Goal: Complete application form: Complete application form

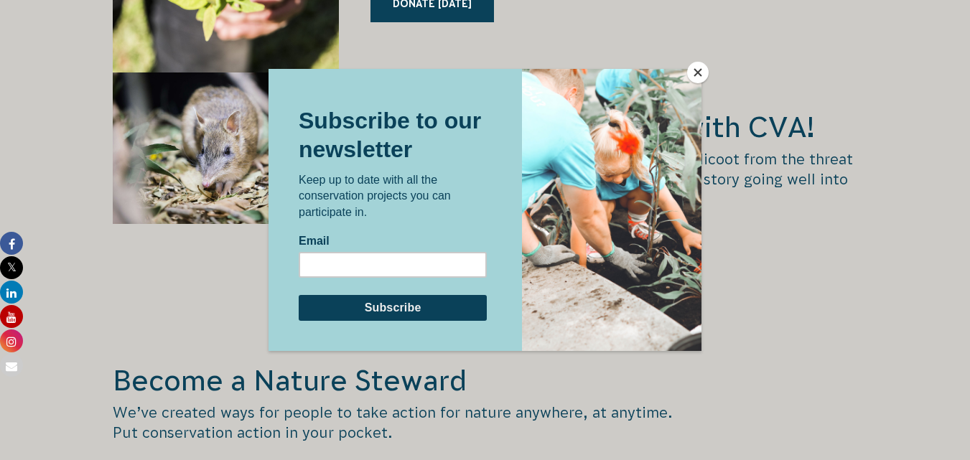
scroll to position [2226, 0]
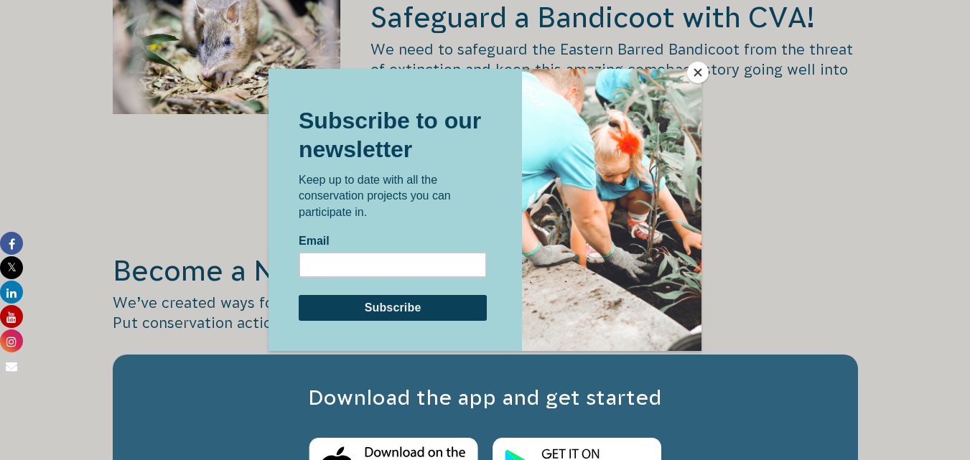
click at [695, 72] on button "Close" at bounding box center [698, 73] width 22 height 22
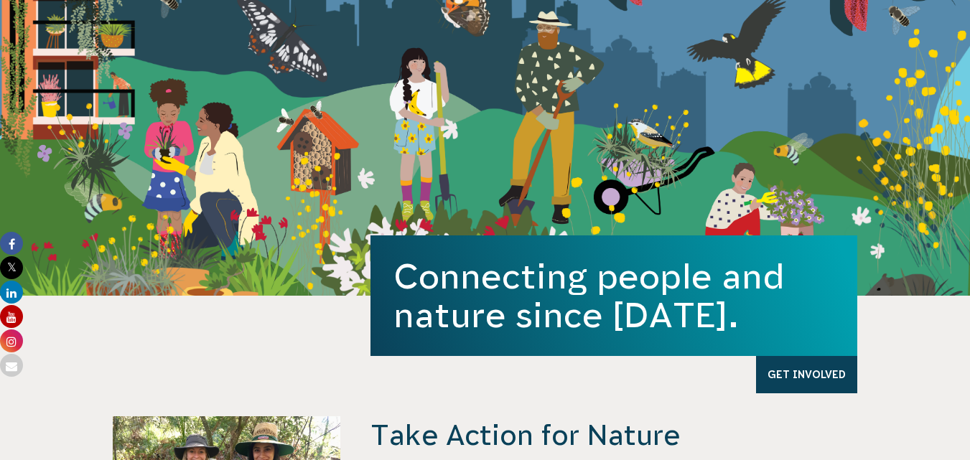
scroll to position [0, 0]
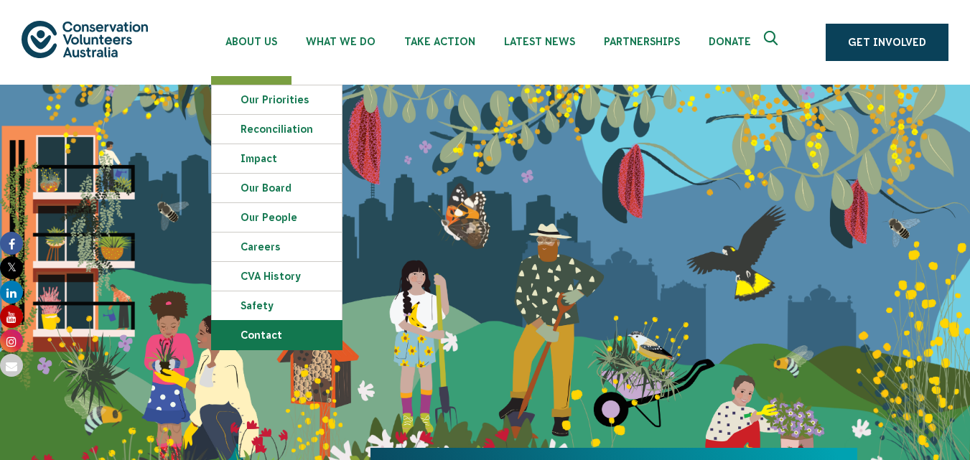
click at [276, 339] on link "Contact" at bounding box center [277, 335] width 130 height 29
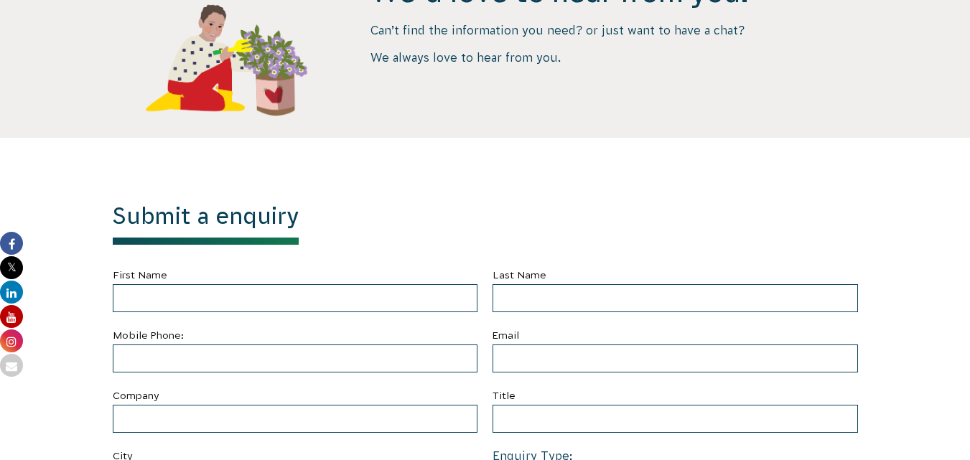
scroll to position [370, 0]
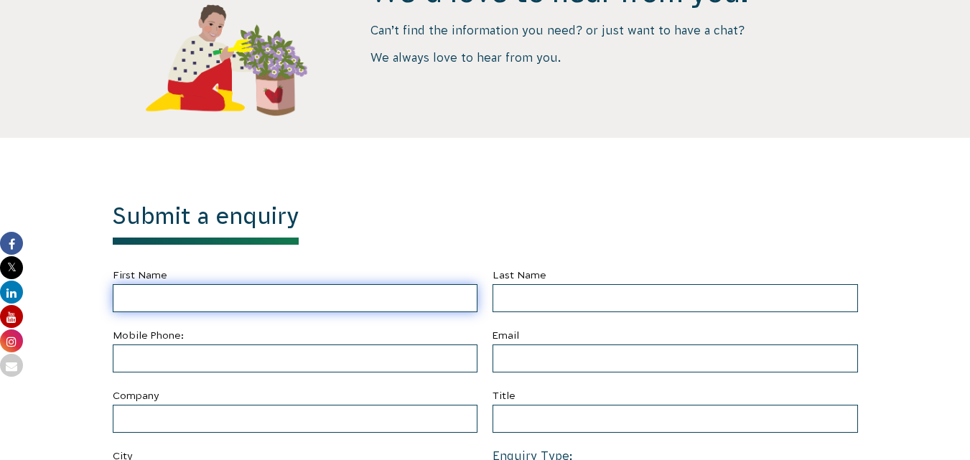
click at [239, 299] on input "First Name" at bounding box center [295, 298] width 365 height 28
type input "Celeste"
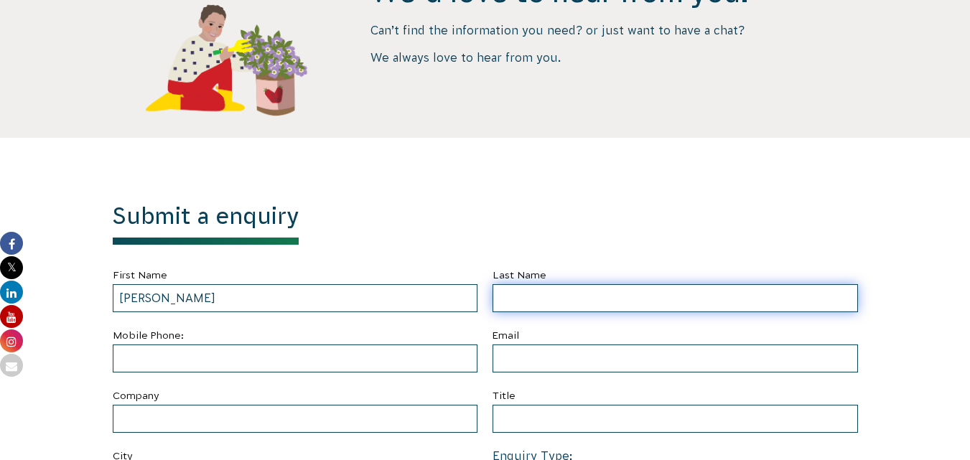
type input "Bordeaux"
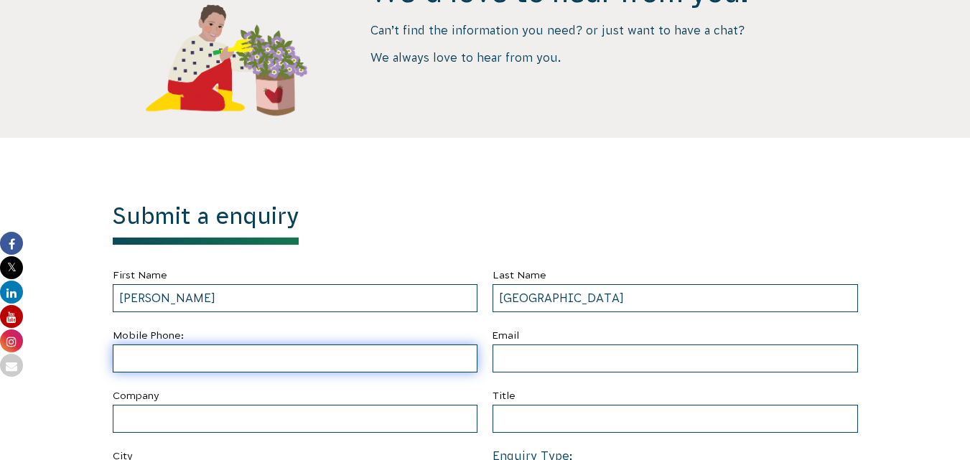
type input "0424433877"
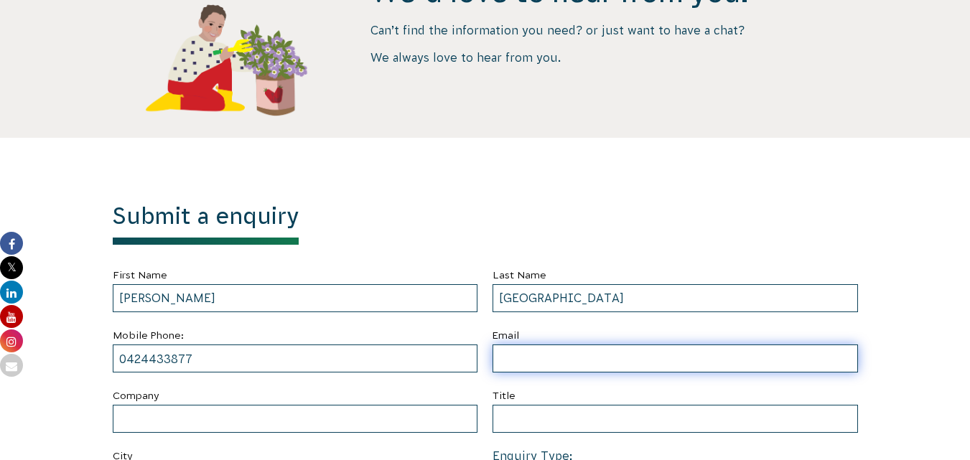
type input "celestebordeaux"
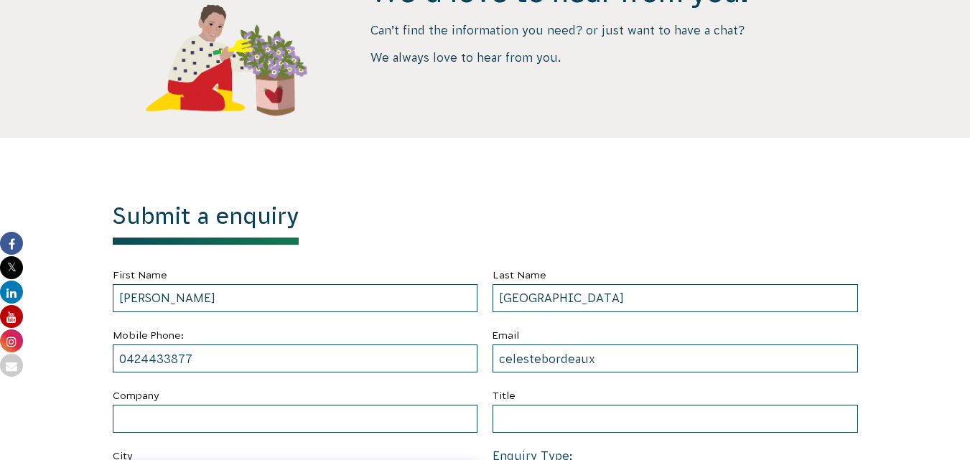
type input "Newcomb"
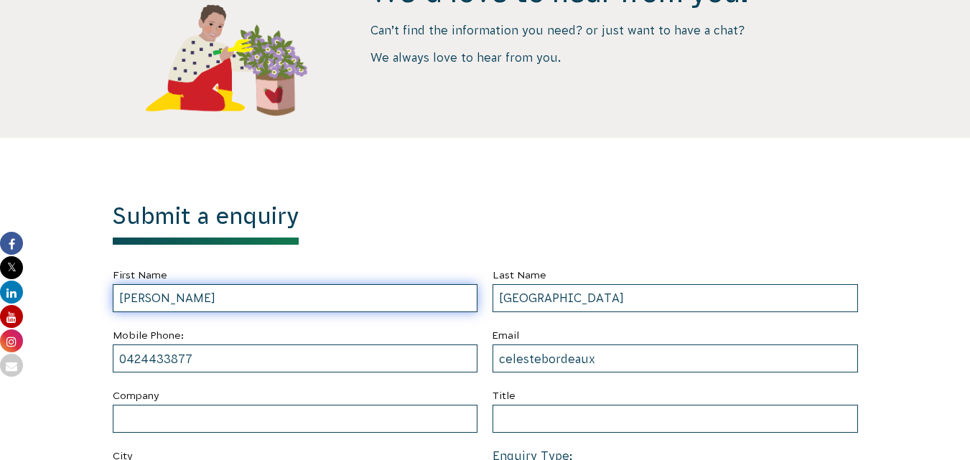
click at [351, 302] on input "Celeste" at bounding box center [295, 298] width 365 height 28
type input "Celeste"
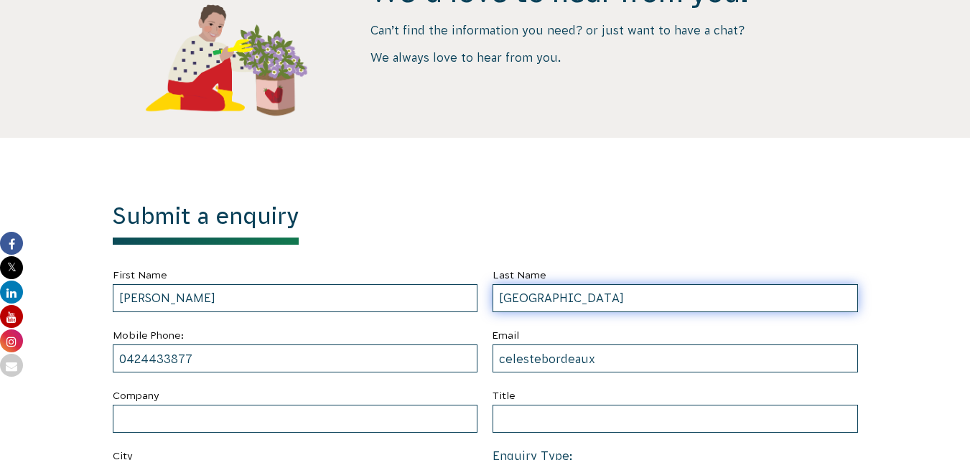
click at [586, 297] on input "Bordeaux" at bounding box center [675, 298] width 365 height 28
type input "Bordeaux"
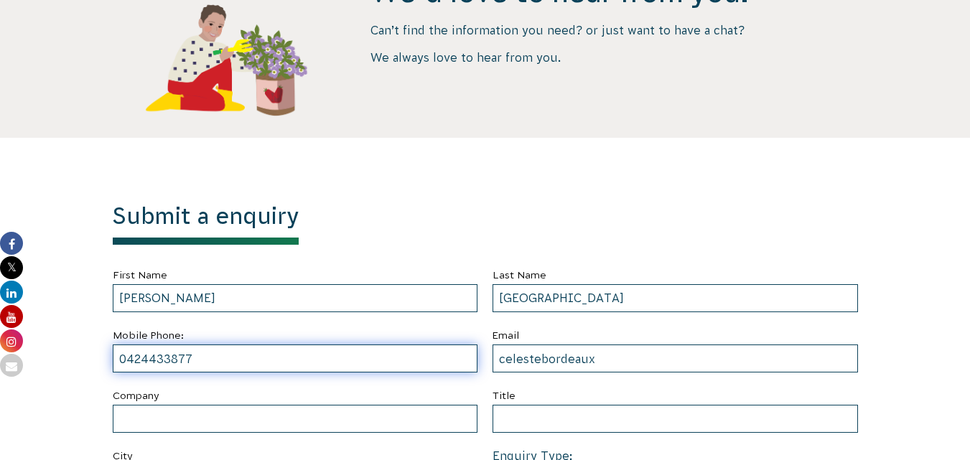
click at [228, 361] on input "0424433877" at bounding box center [295, 359] width 365 height 28
type input "0424433877"
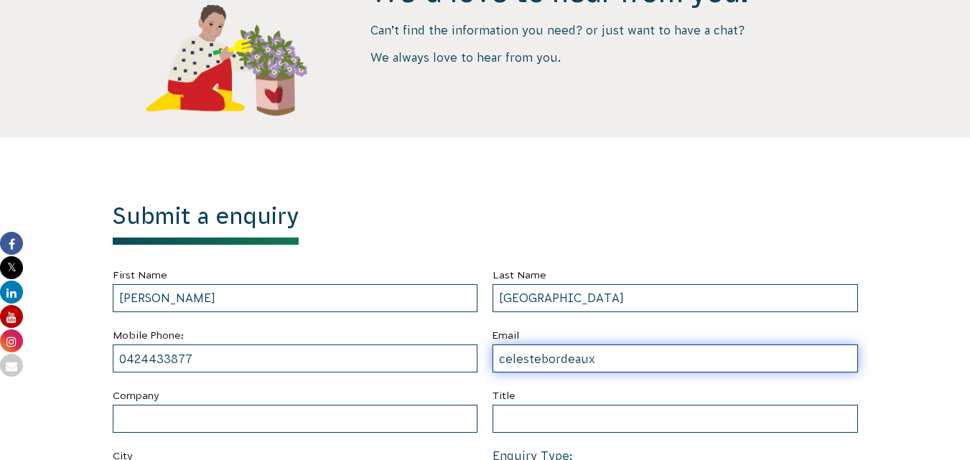
click at [602, 358] on input "celestebordeaux" at bounding box center [675, 359] width 365 height 28
click at [691, 362] on input "celestebordeaux@hotmail.com" at bounding box center [675, 359] width 365 height 28
type input "celestebordeaux@hotmail.com"
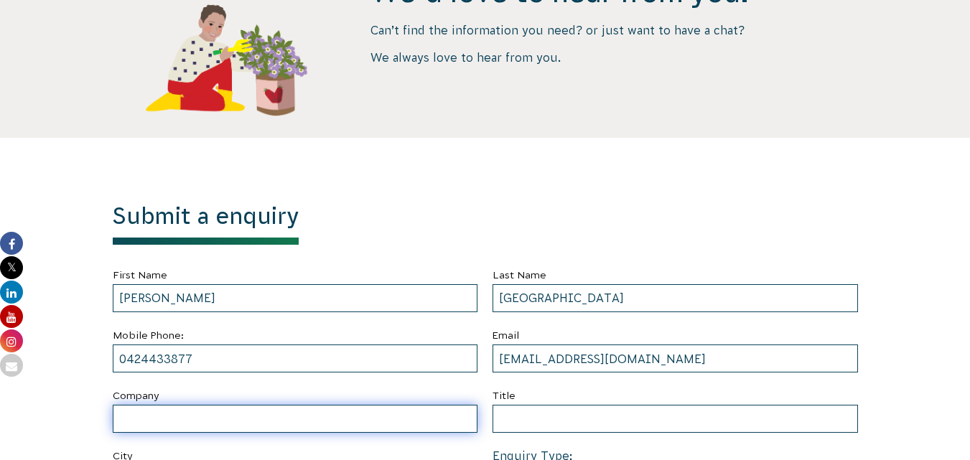
click at [245, 411] on input "Company" at bounding box center [295, 419] width 365 height 28
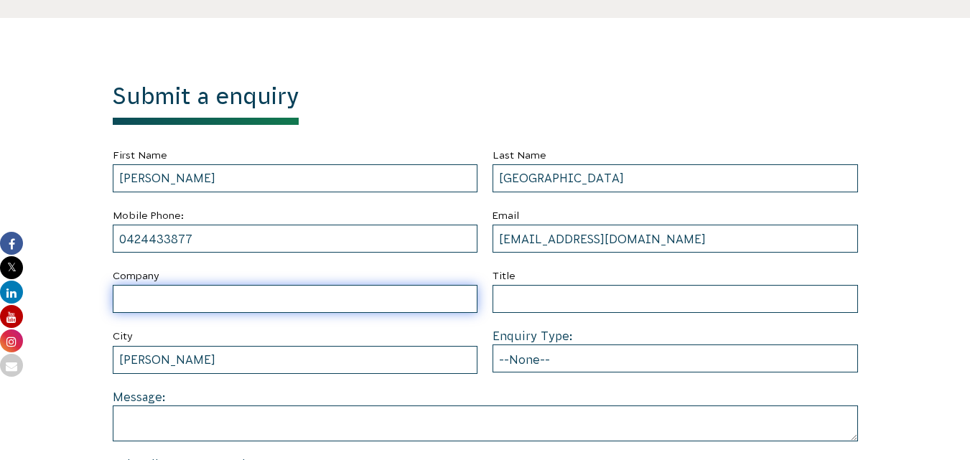
scroll to position [585, 0]
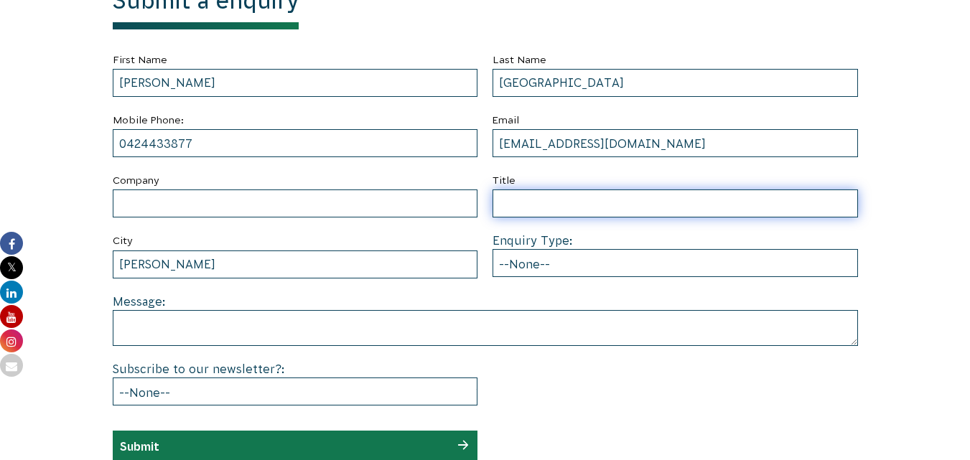
click at [514, 202] on input "Title" at bounding box center [675, 204] width 365 height 28
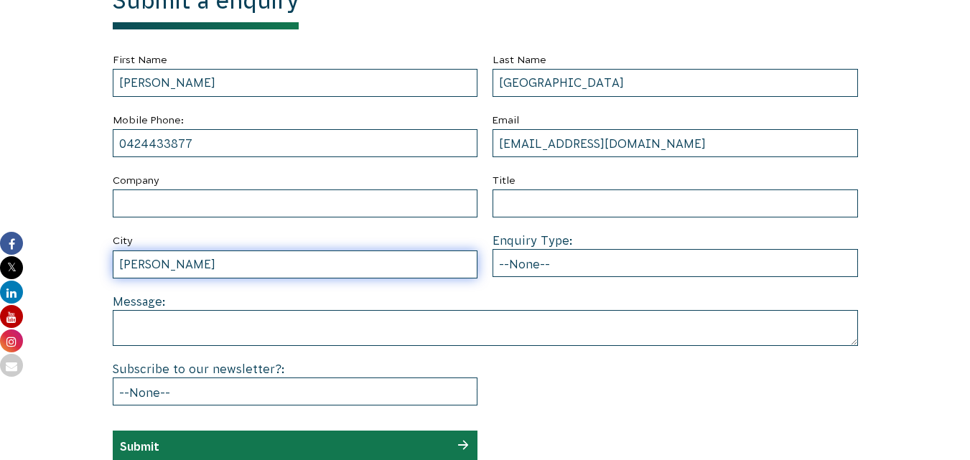
click at [339, 264] on input "Newcomb" at bounding box center [295, 265] width 365 height 28
type input "Newcomb"
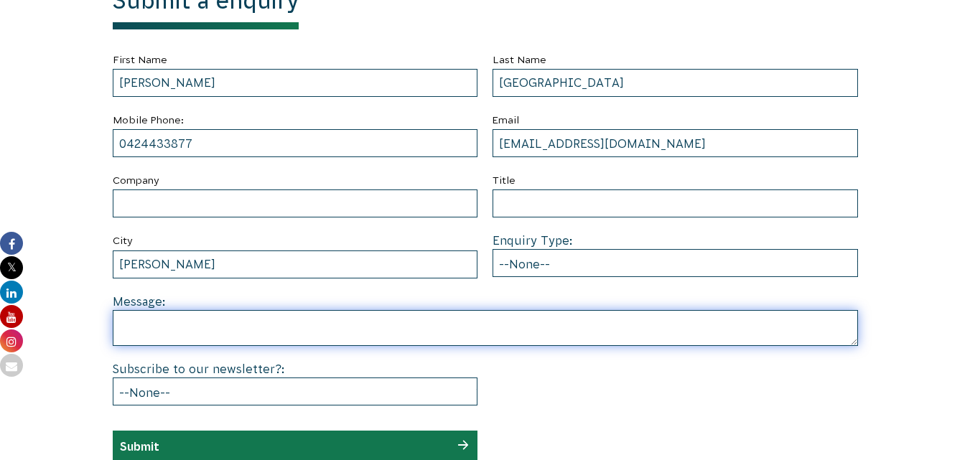
click at [130, 327] on textarea at bounding box center [485, 328] width 745 height 36
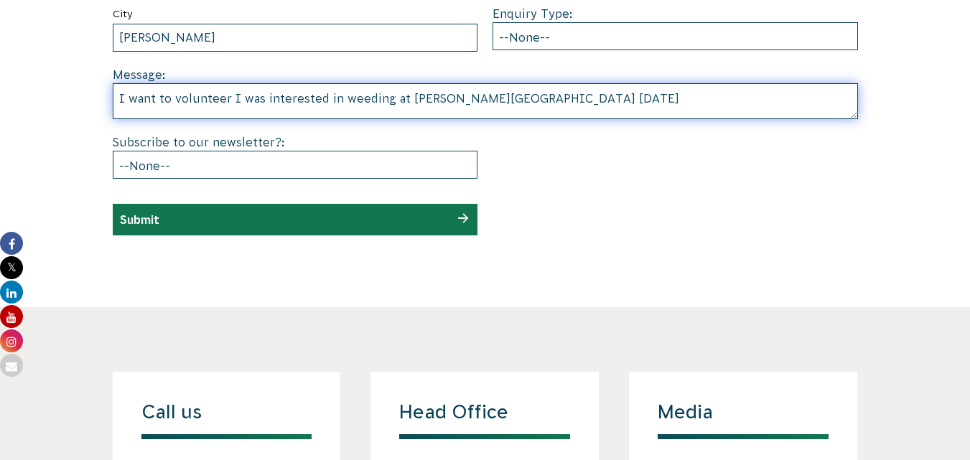
scroll to position [801, 0]
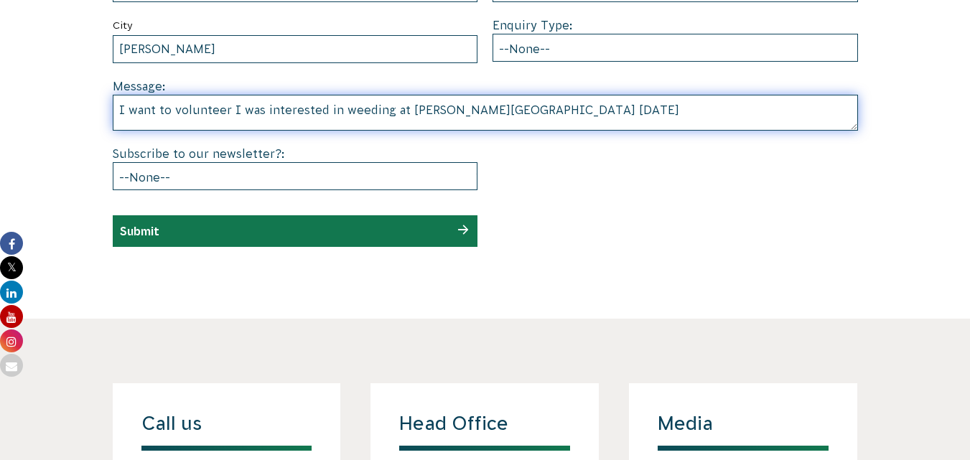
type textarea "I want to volunteer I was interested in weeding at Edwards Point on Tuesday"
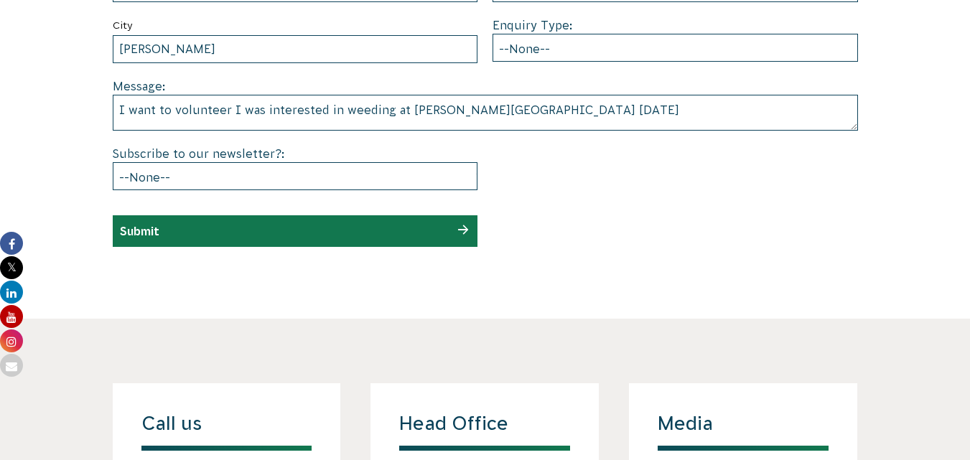
click at [399, 228] on div "Submit" at bounding box center [295, 231] width 365 height 32
click at [334, 233] on div "Submit" at bounding box center [295, 231] width 365 height 32
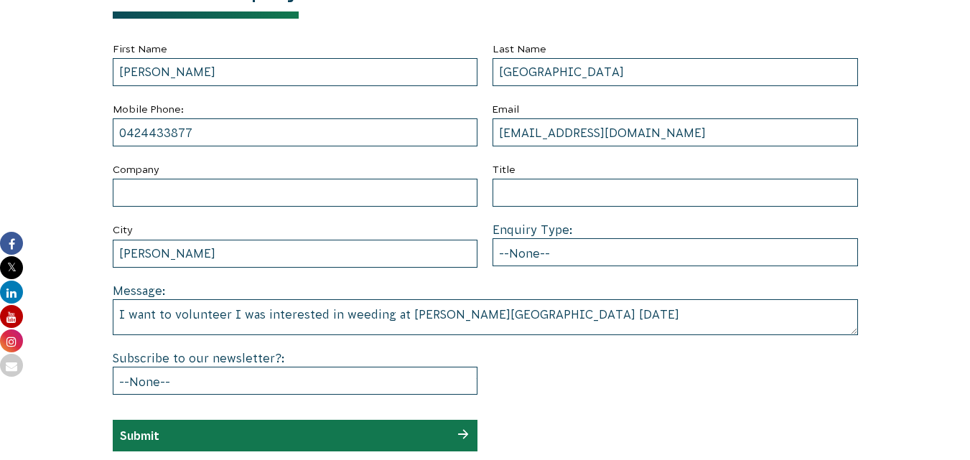
scroll to position [585, 0]
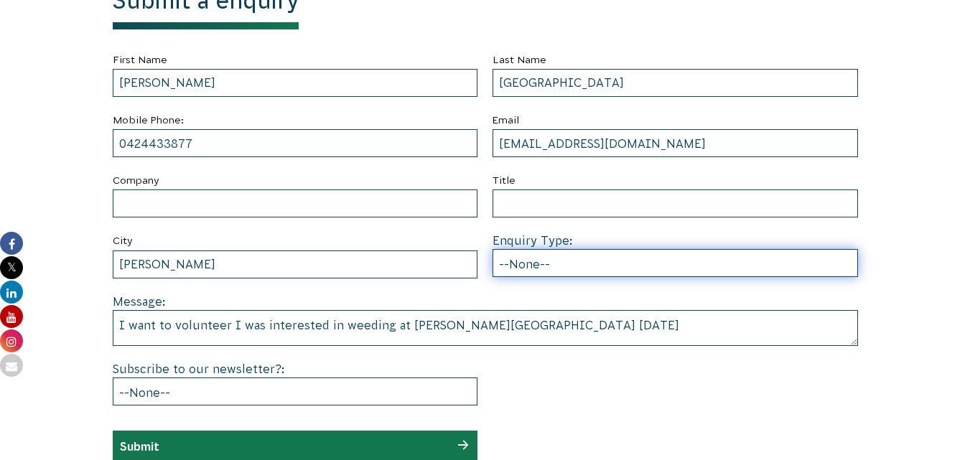
click at [500, 264] on select "--None-- Partnering on conservation and community projects Financial sponsorshi…" at bounding box center [675, 263] width 365 height 28
select select "Individual volunteering"
click at [493, 249] on select "--None-- Partnering on conservation and community projects Financial sponsorshi…" at bounding box center [675, 263] width 365 height 28
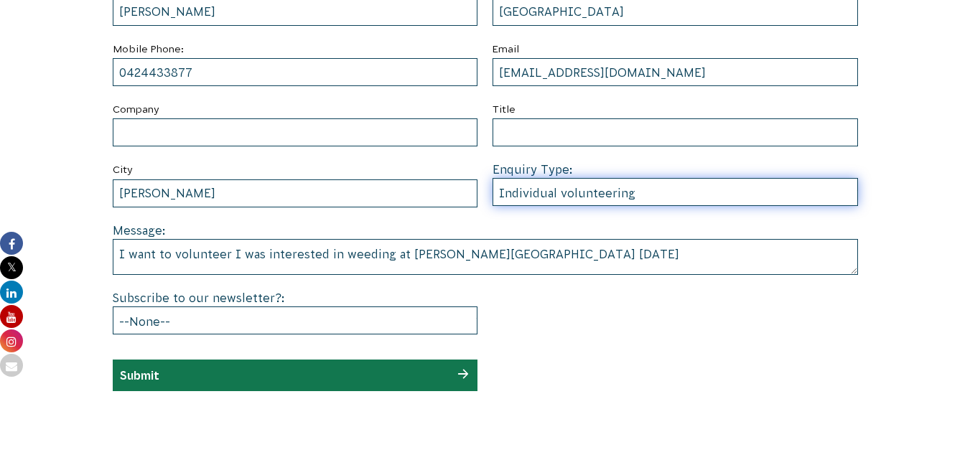
scroll to position [657, 0]
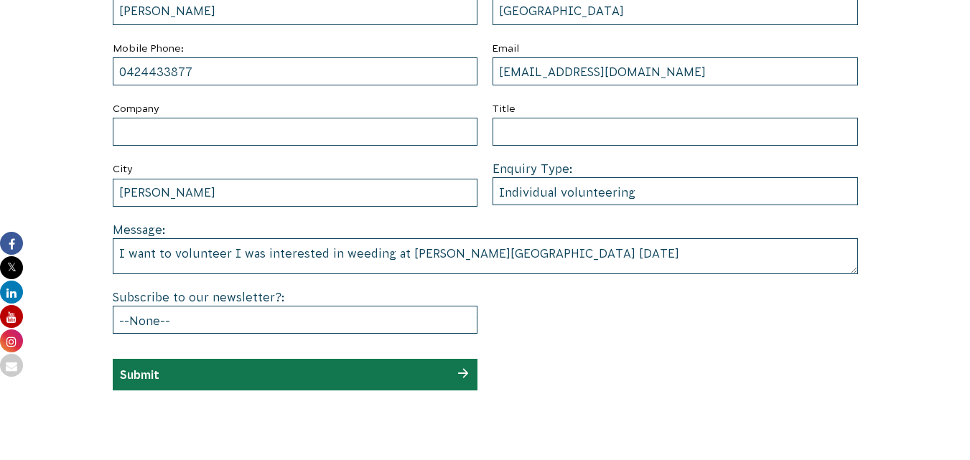
click at [355, 368] on div "Submit" at bounding box center [295, 375] width 365 height 32
click at [412, 371] on div "Submit" at bounding box center [295, 375] width 365 height 32
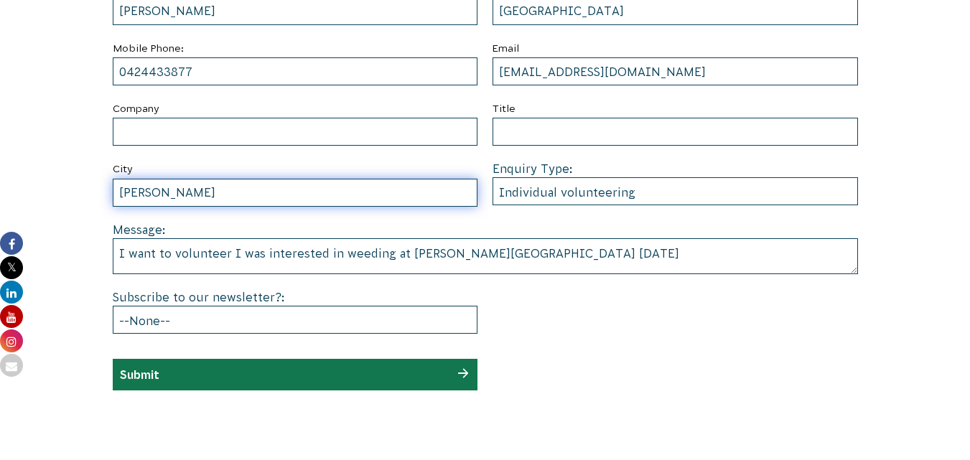
click at [253, 195] on input "Newcomb" at bounding box center [295, 193] width 365 height 28
click at [205, 196] on input "Newcomb" at bounding box center [295, 193] width 365 height 28
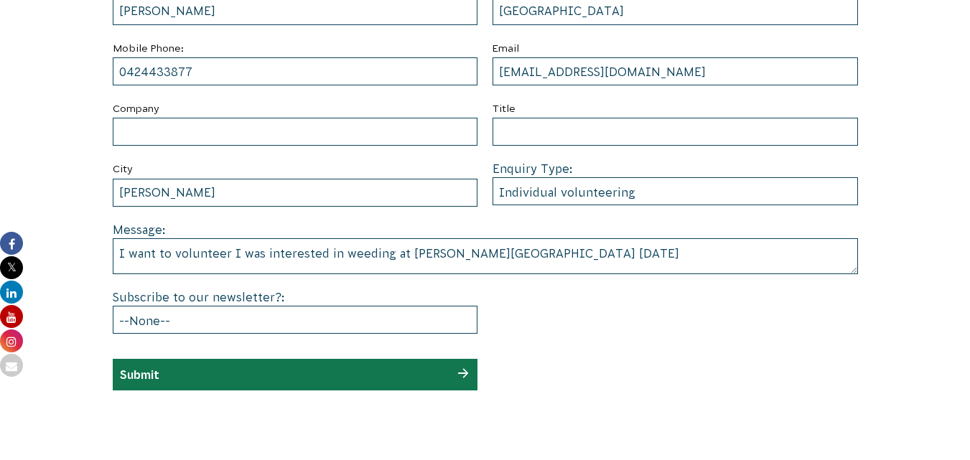
click at [360, 367] on div "Submit" at bounding box center [295, 375] width 365 height 32
click at [267, 375] on div "Submit" at bounding box center [295, 375] width 365 height 32
click at [255, 371] on div "Submit" at bounding box center [295, 375] width 365 height 32
click at [252, 369] on div "Submit" at bounding box center [295, 375] width 365 height 32
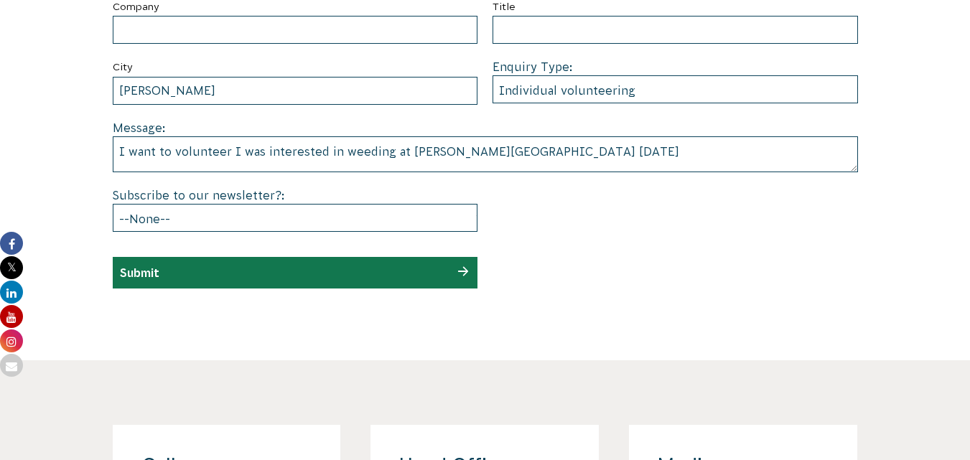
scroll to position [749, 0]
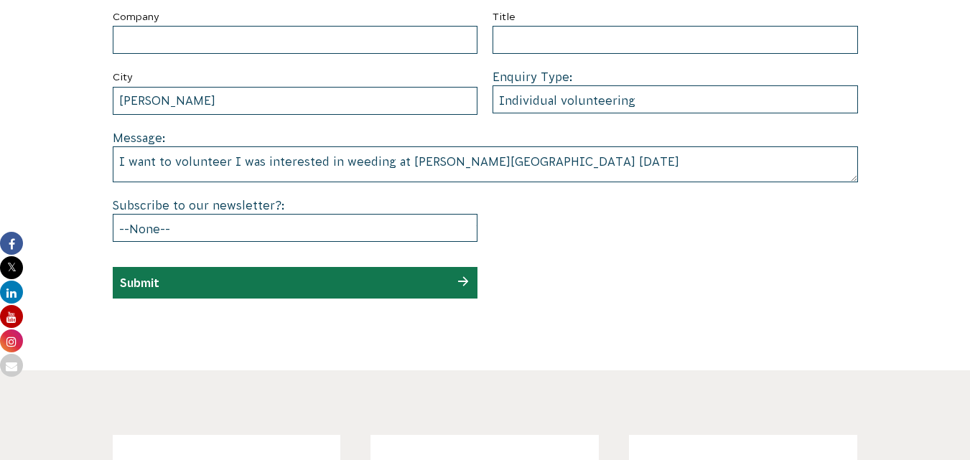
click at [336, 286] on div "Submit" at bounding box center [295, 283] width 365 height 32
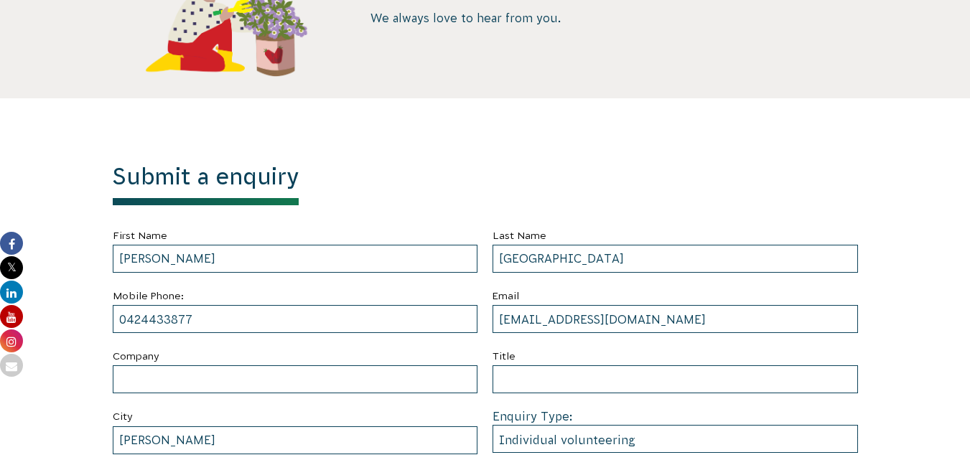
scroll to position [390, 0]
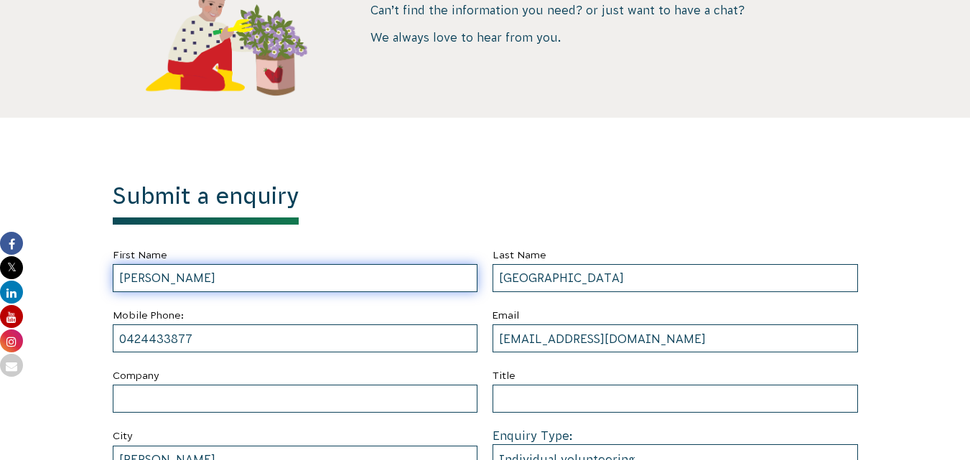
click at [324, 279] on input "Celeste" at bounding box center [295, 278] width 365 height 28
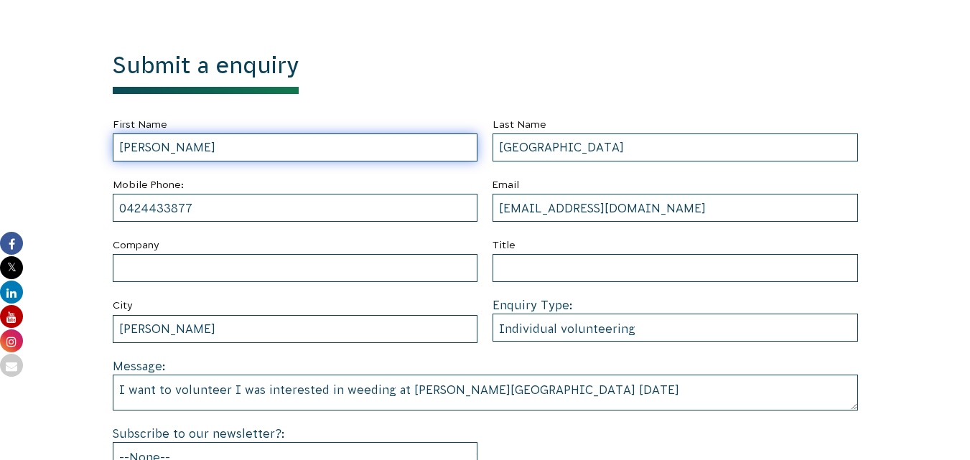
scroll to position [534, 0]
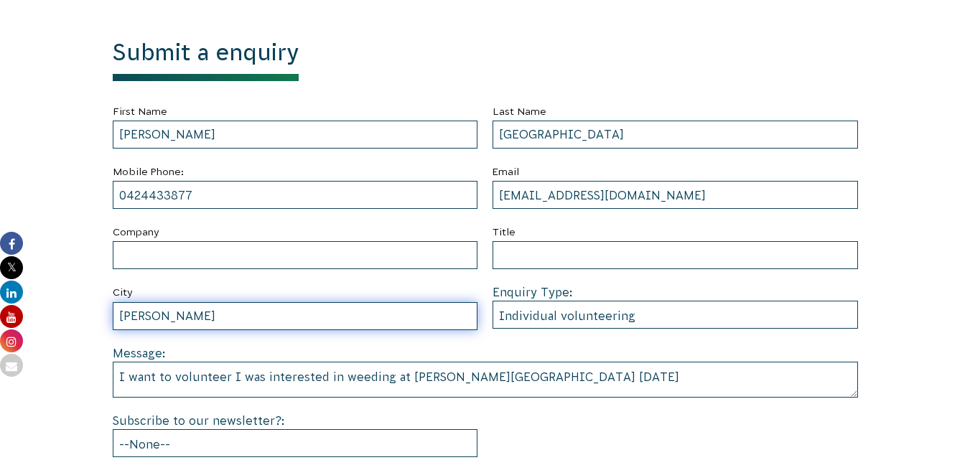
click at [284, 317] on input "Newcomb" at bounding box center [295, 316] width 365 height 28
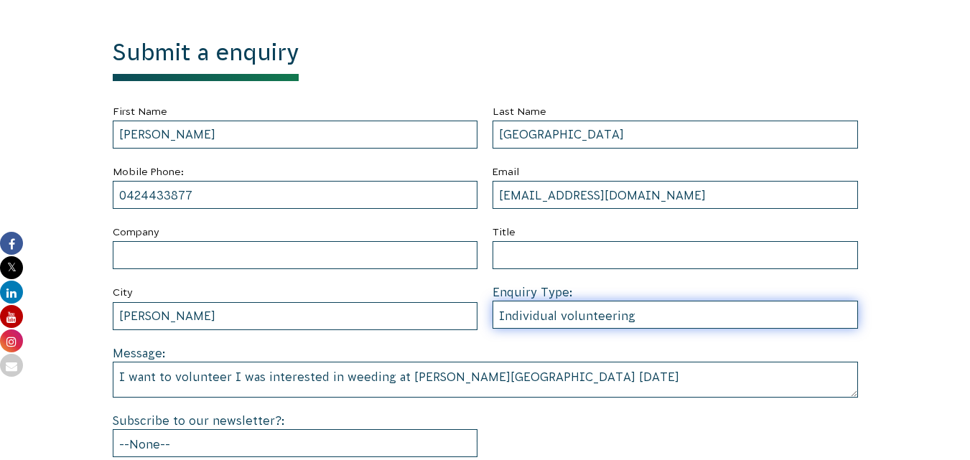
drag, startPoint x: 647, startPoint y: 315, endPoint x: 638, endPoint y: 315, distance: 9.3
click at [638, 315] on select "--None-- Partnering on conservation and community projects Financial sponsorshi…" at bounding box center [675, 315] width 365 height 28
click at [493, 301] on select "--None-- Partnering on conservation and community projects Financial sponsorshi…" at bounding box center [675, 315] width 365 height 28
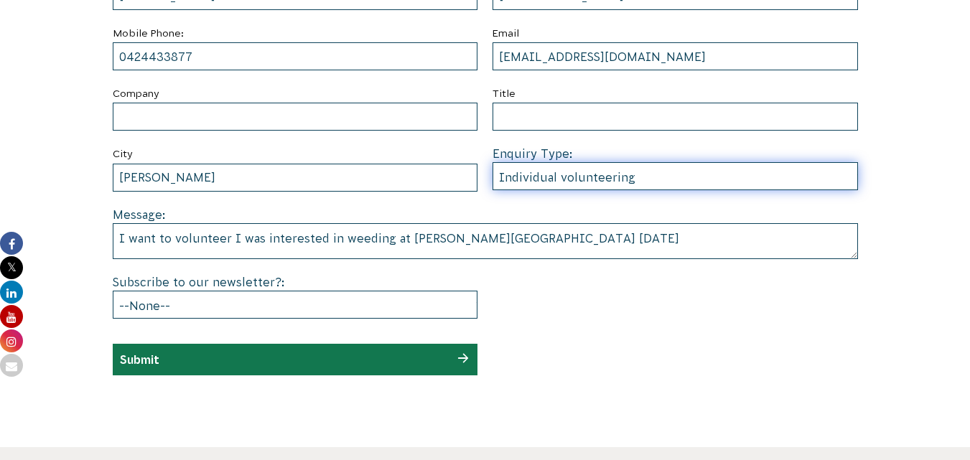
scroll to position [677, 0]
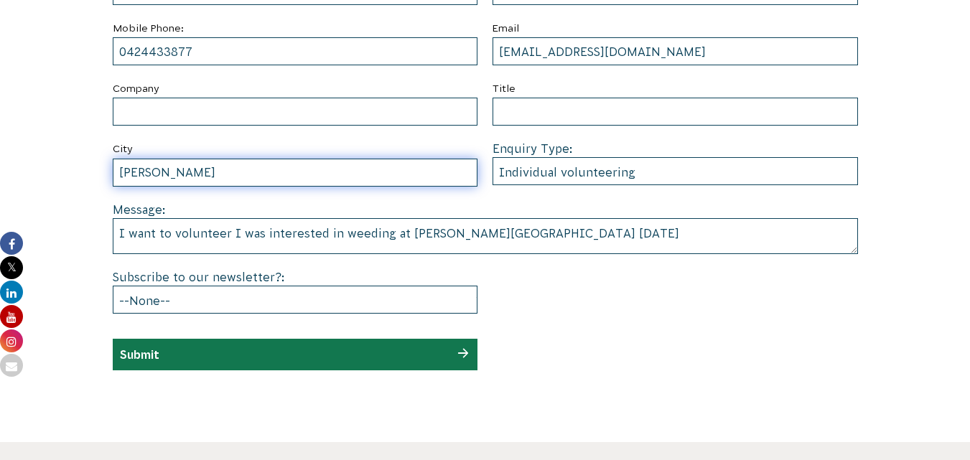
click at [204, 172] on input "Newcomb" at bounding box center [295, 173] width 365 height 28
type input "Newcomb"
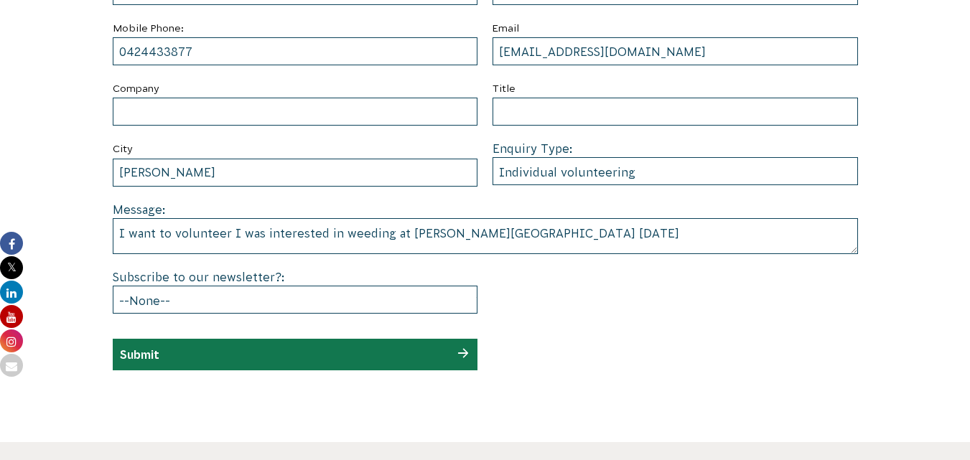
click at [390, 356] on div "Submit" at bounding box center [295, 355] width 365 height 32
click at [389, 355] on div "Submit" at bounding box center [295, 355] width 365 height 32
drag, startPoint x: 389, startPoint y: 355, endPoint x: 380, endPoint y: 353, distance: 9.8
click at [386, 353] on div "Submit" at bounding box center [295, 355] width 365 height 32
click at [378, 352] on div "Submit" at bounding box center [295, 355] width 365 height 32
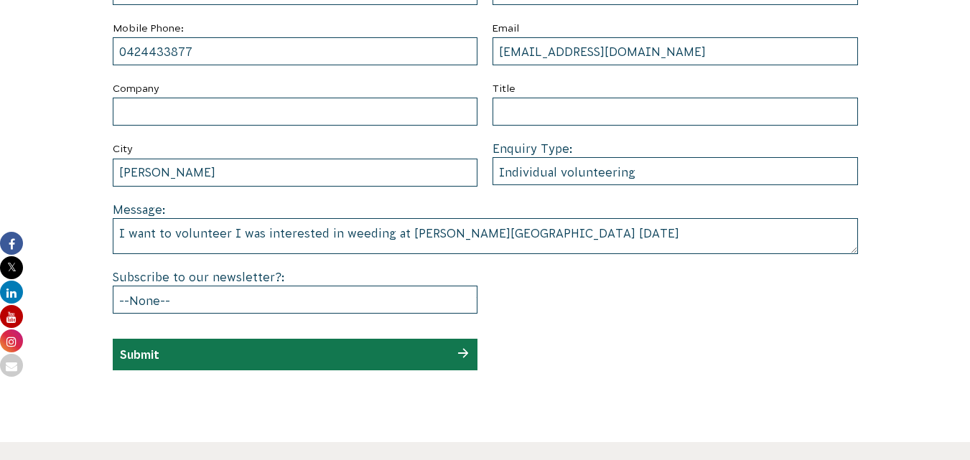
click at [134, 354] on input "Submit" at bounding box center [139, 354] width 39 height 13
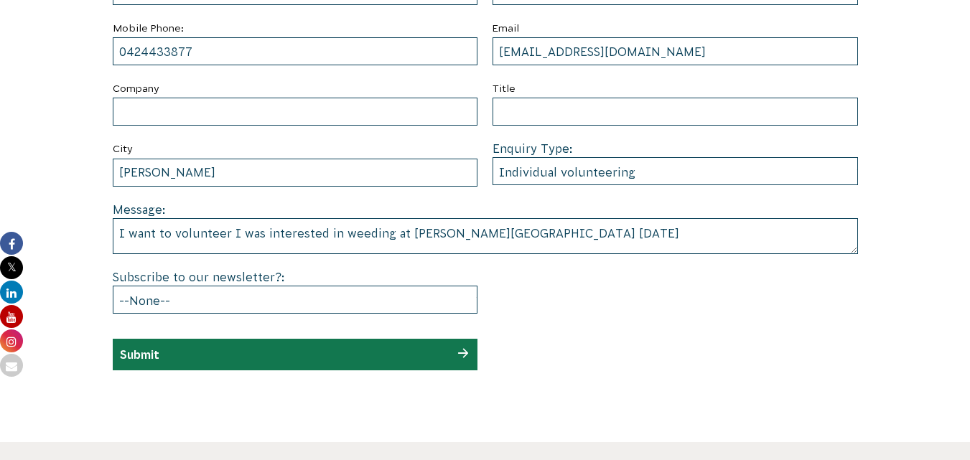
click at [134, 354] on input "Submit" at bounding box center [139, 354] width 39 height 13
